Goal: Task Accomplishment & Management: Complete application form

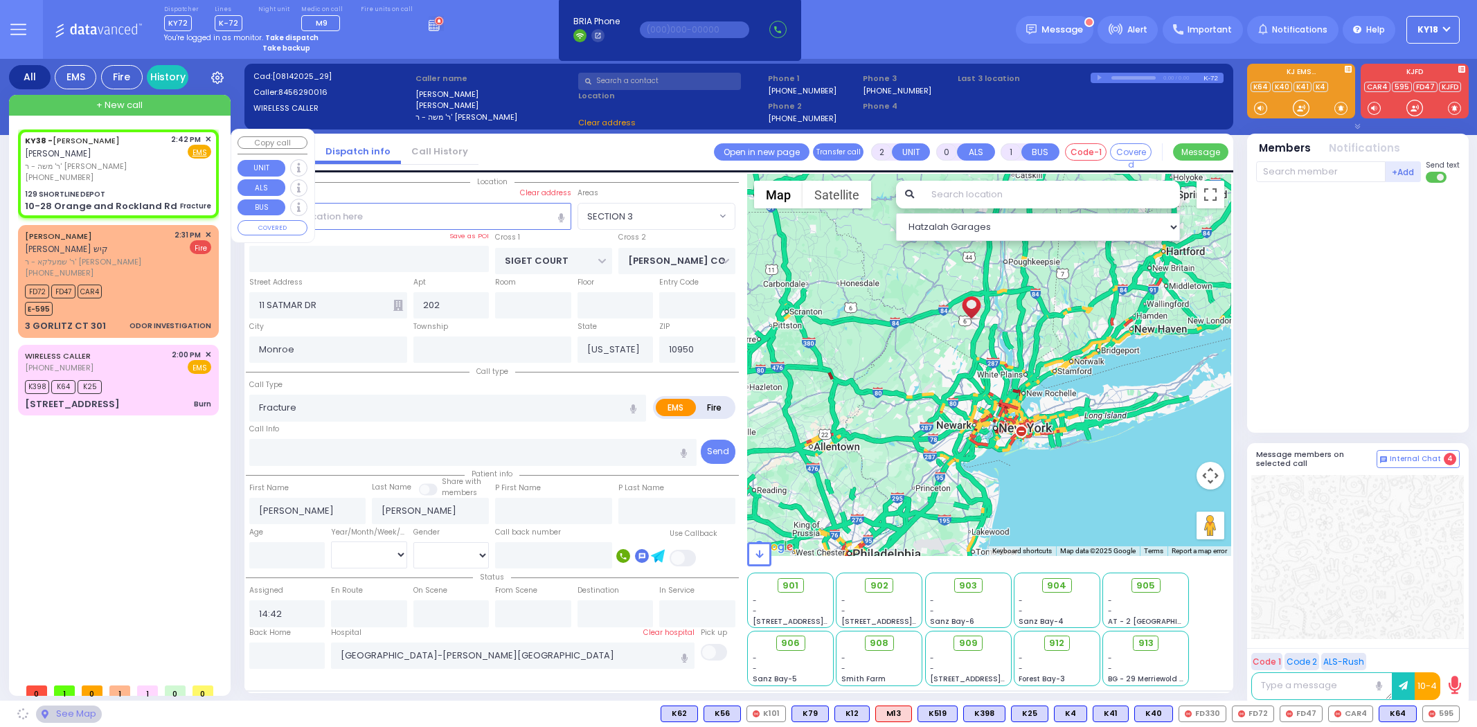
select select
type input "129 SHORTLINE DEPOT"
type input "10-28 Orange and Rockland Rd"
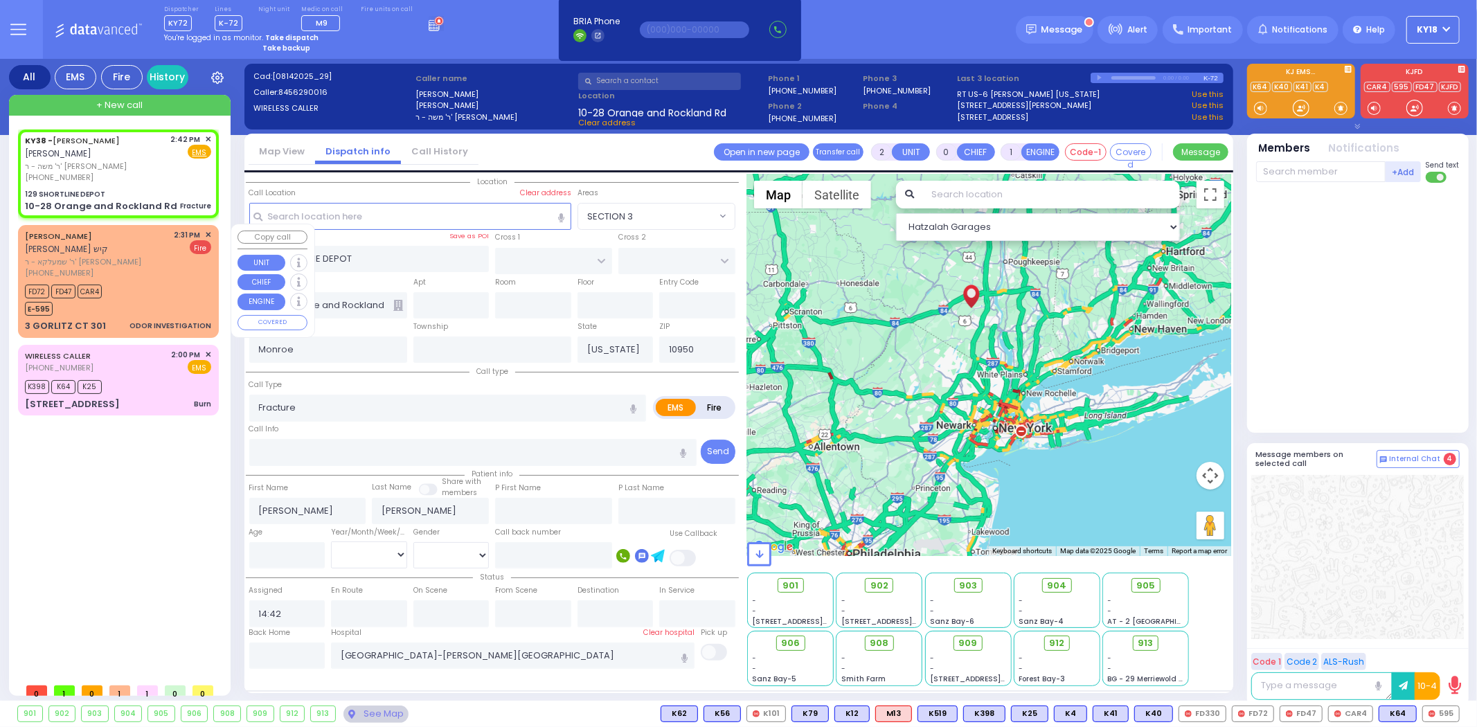
click at [105, 267] on div "[PHONE_NUMBER]" at bounding box center [97, 273] width 145 height 12
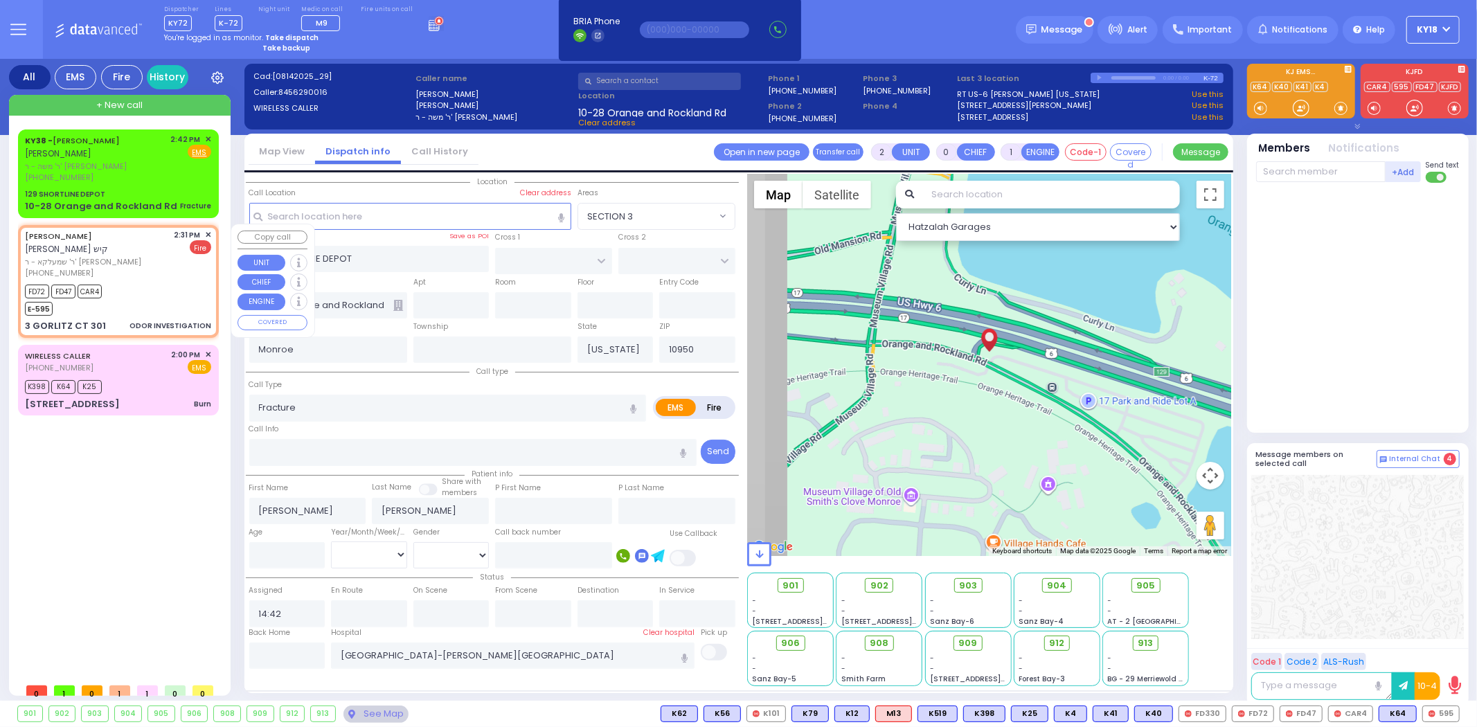
type input "1"
type input "0"
select select
type input "ODOR INVESTIGATION"
radio input "false"
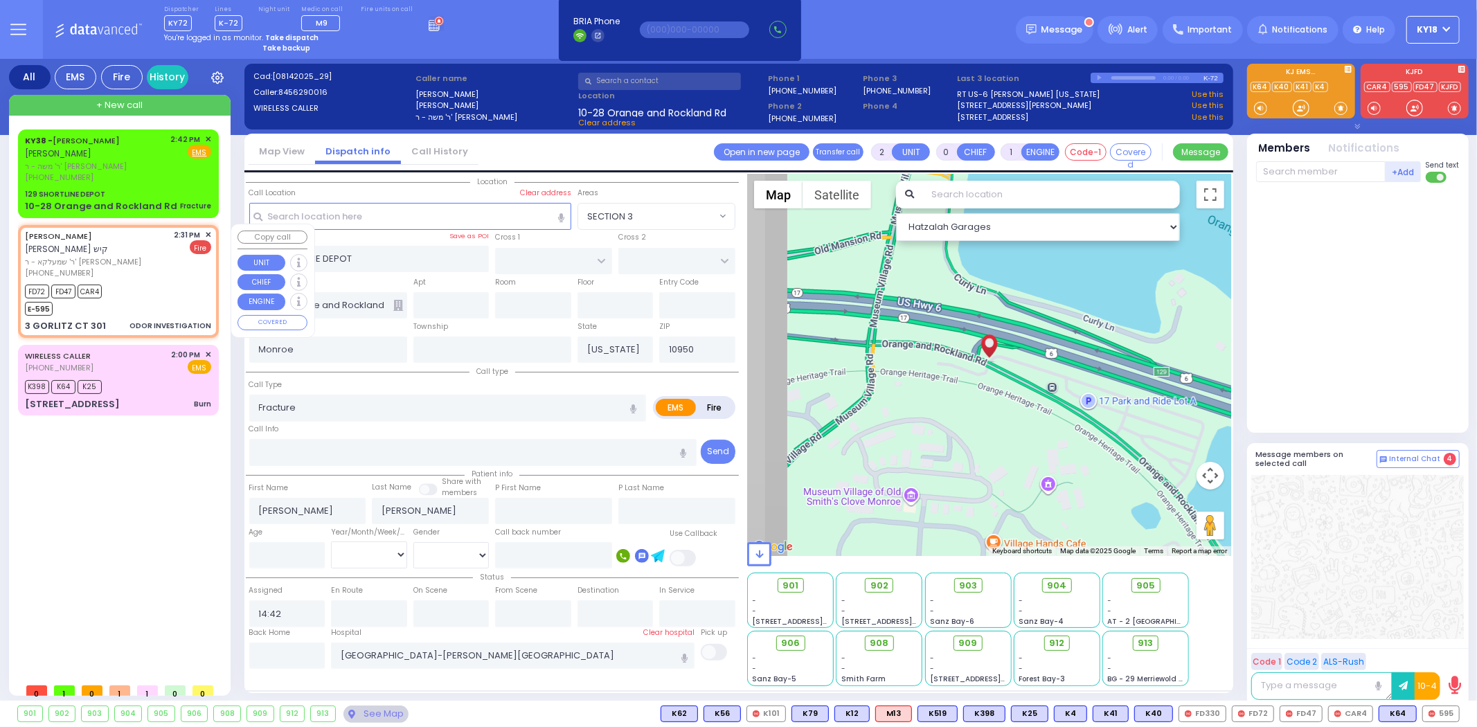
radio input "true"
type input "[PERSON_NAME]"
select select
type input "14:31"
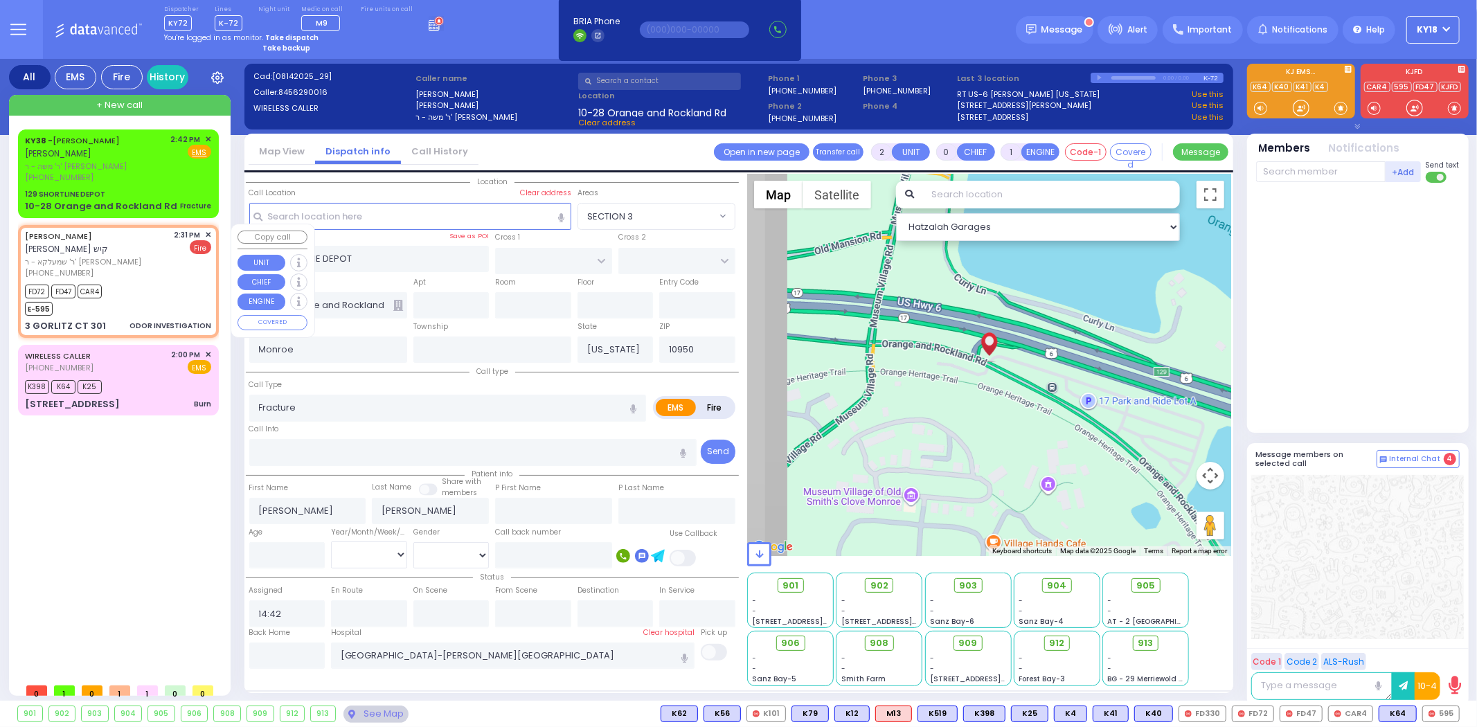
type input "14:33"
select select "Hatzalah Garages"
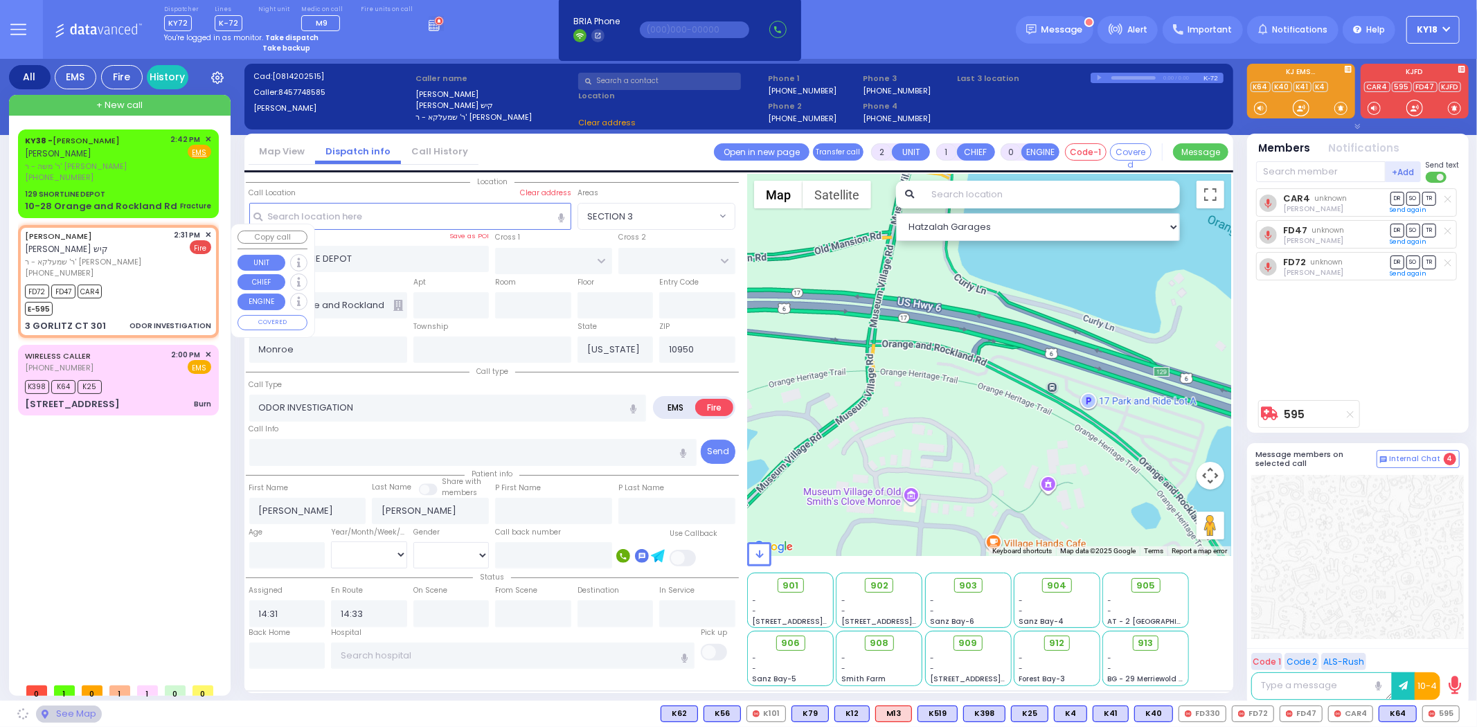
type input "FOREST RD"
type input "3 GORLITZ CT"
type input "301"
type input "[PERSON_NAME]"
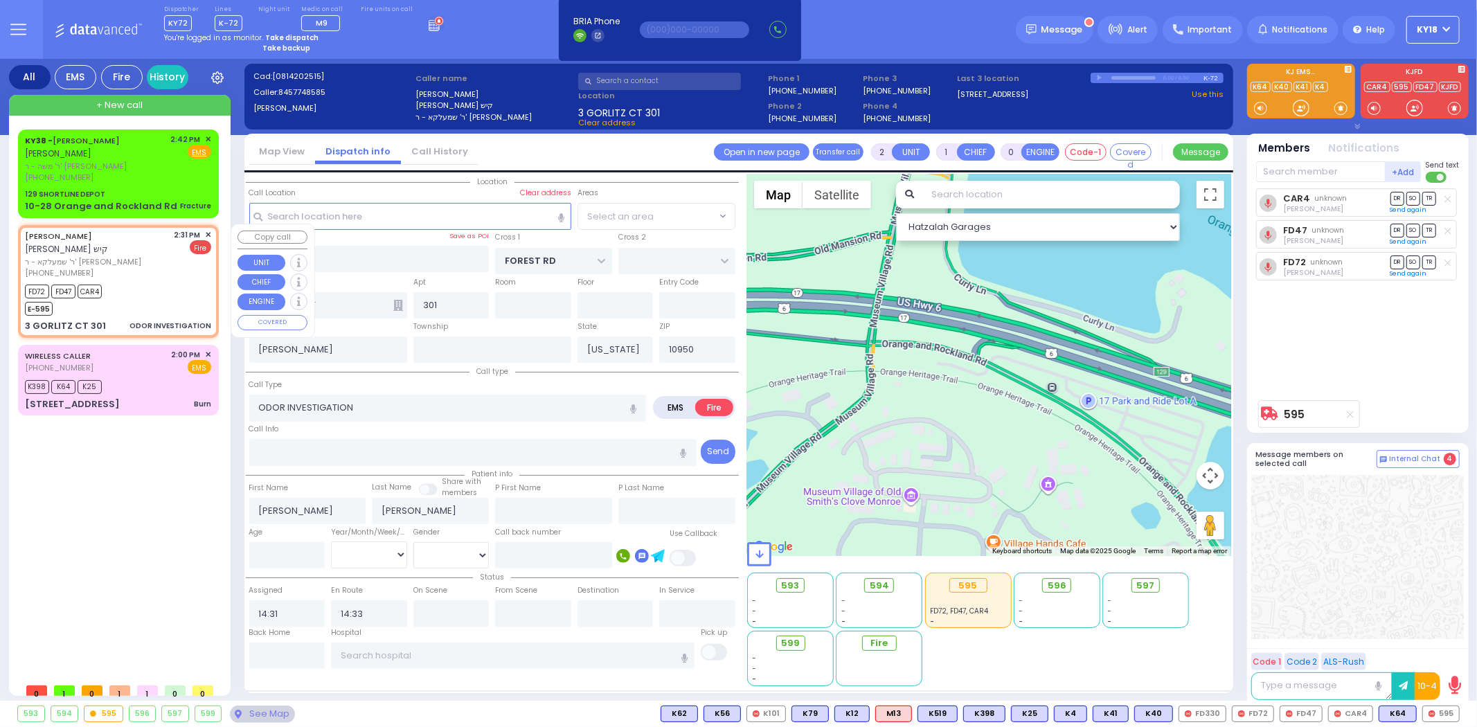
select select "MONROE"
